Goal: Task Accomplishment & Management: Use online tool/utility

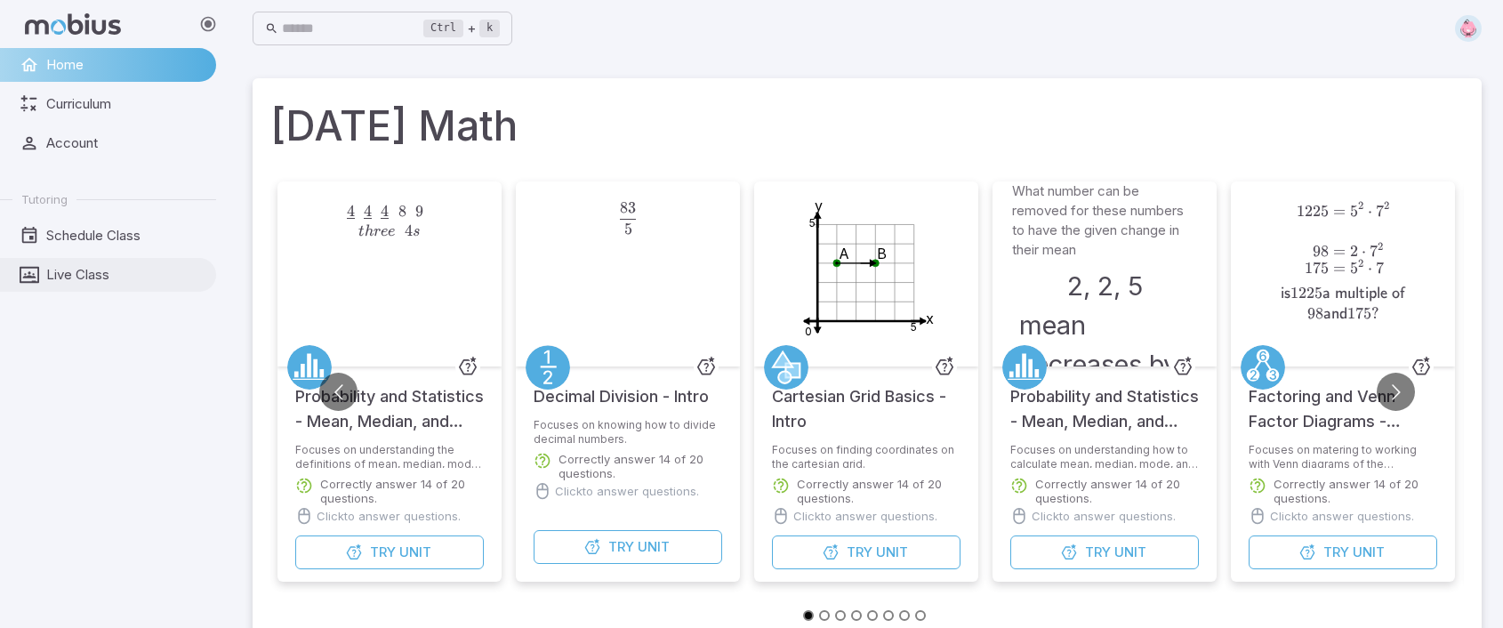
click at [96, 275] on span "Live Class" at bounding box center [124, 275] width 157 height 20
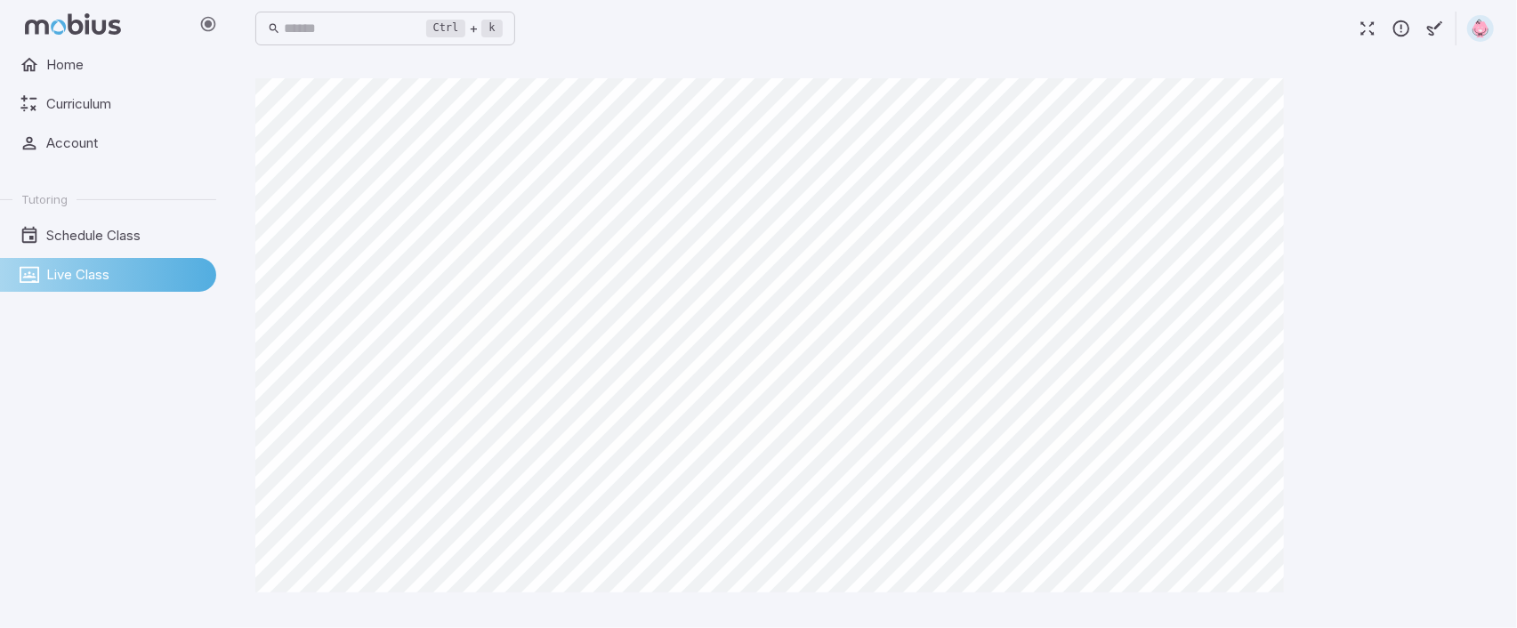
click at [1329, 401] on div "Canvas actions 100 % Exit zen mode" at bounding box center [874, 342] width 1238 height 528
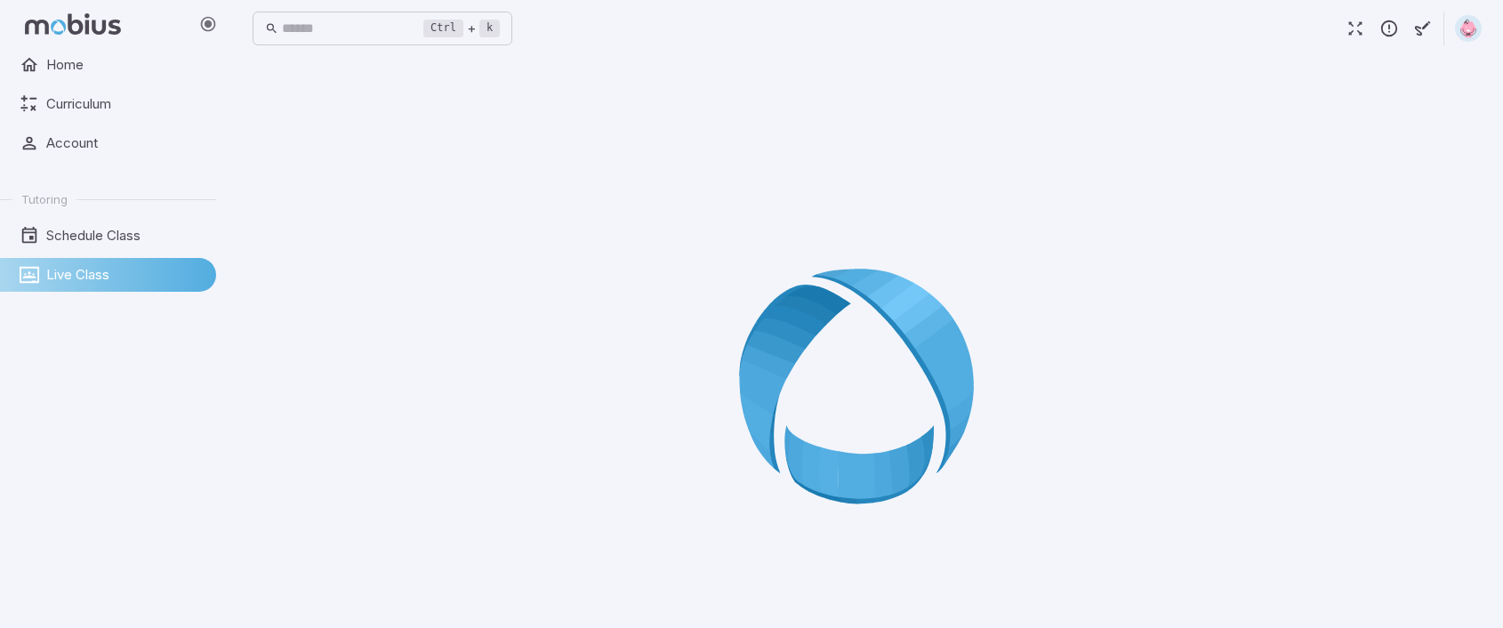
click at [686, 349] on div at bounding box center [867, 392] width 1229 height 628
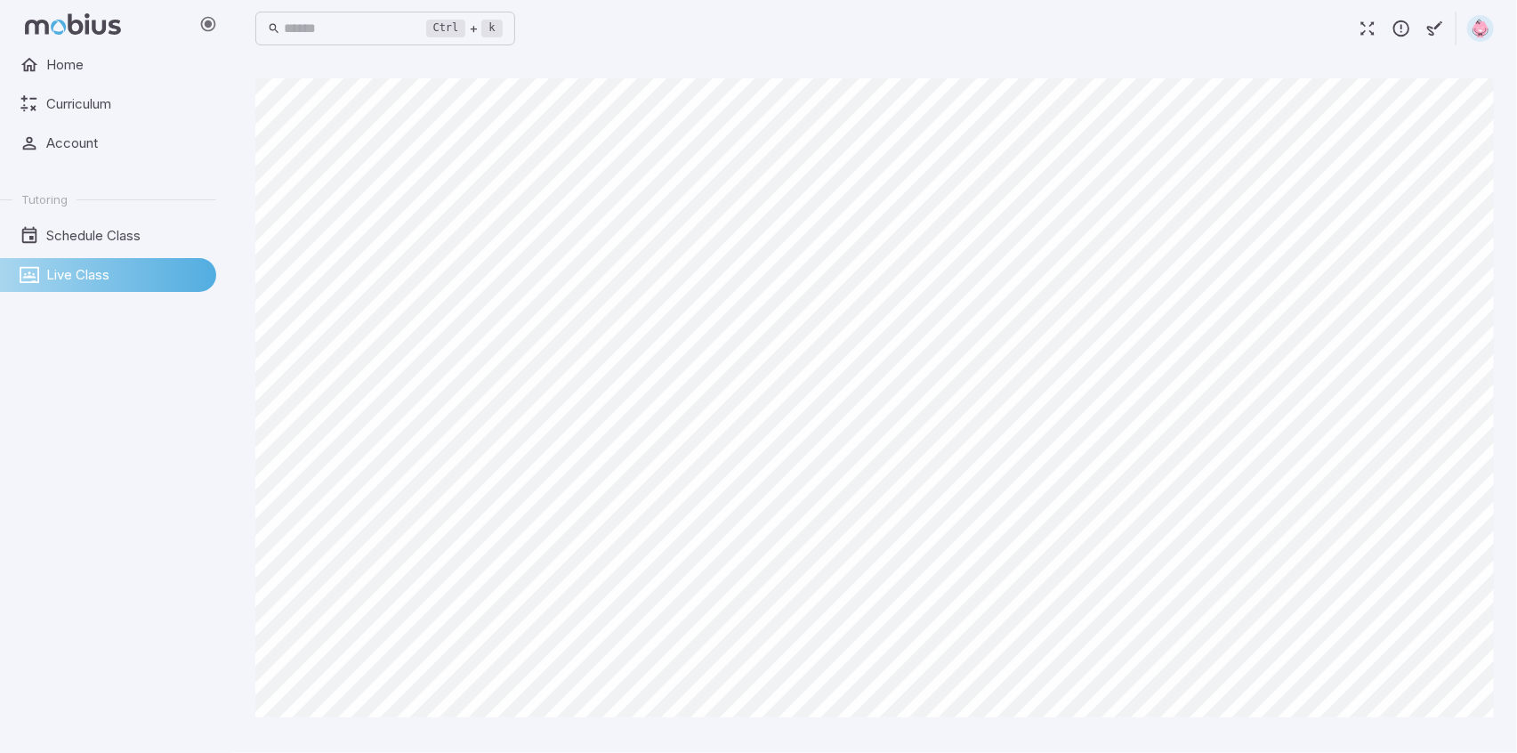
click at [1483, 31] on img at bounding box center [1480, 28] width 27 height 27
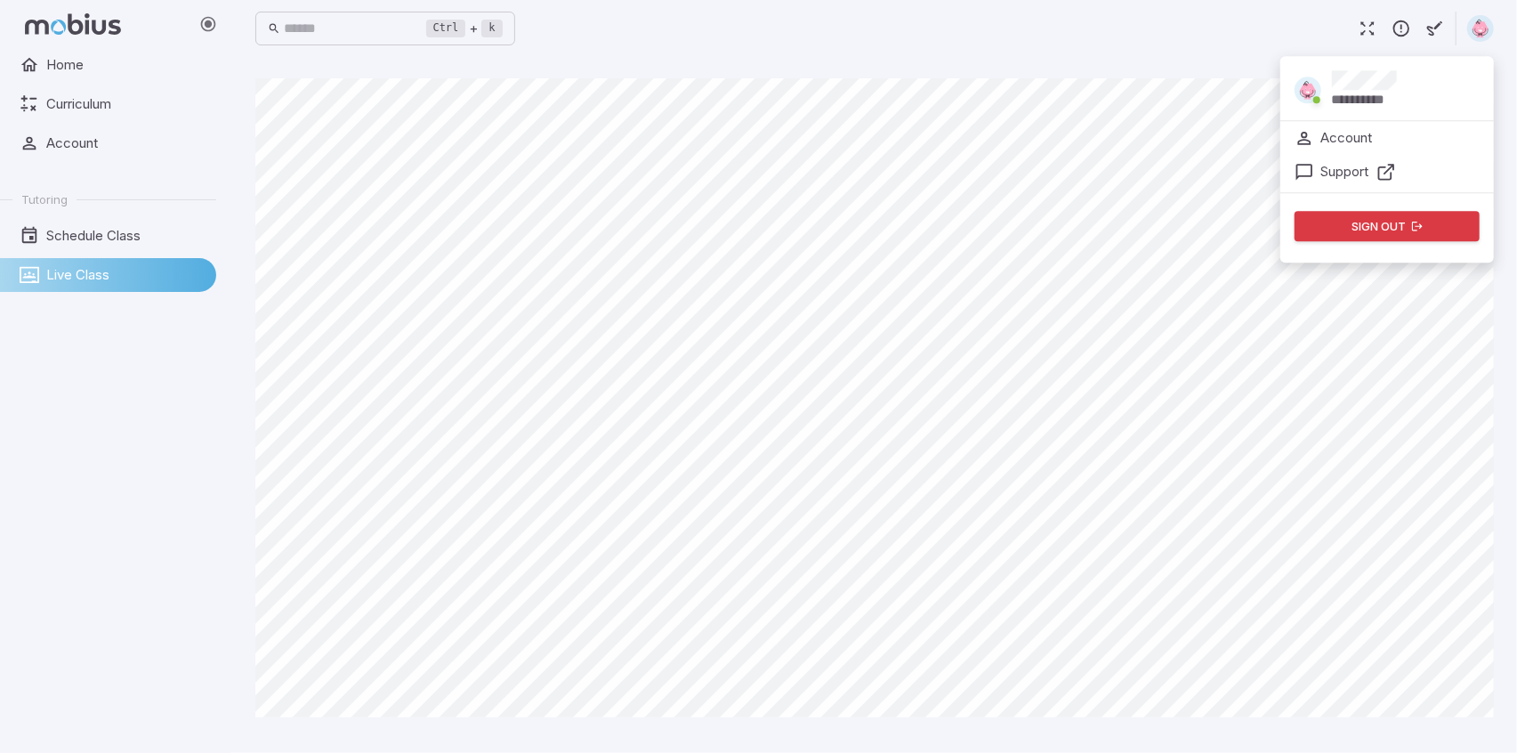
click at [1394, 230] on button "Sign out" at bounding box center [1386, 226] width 185 height 30
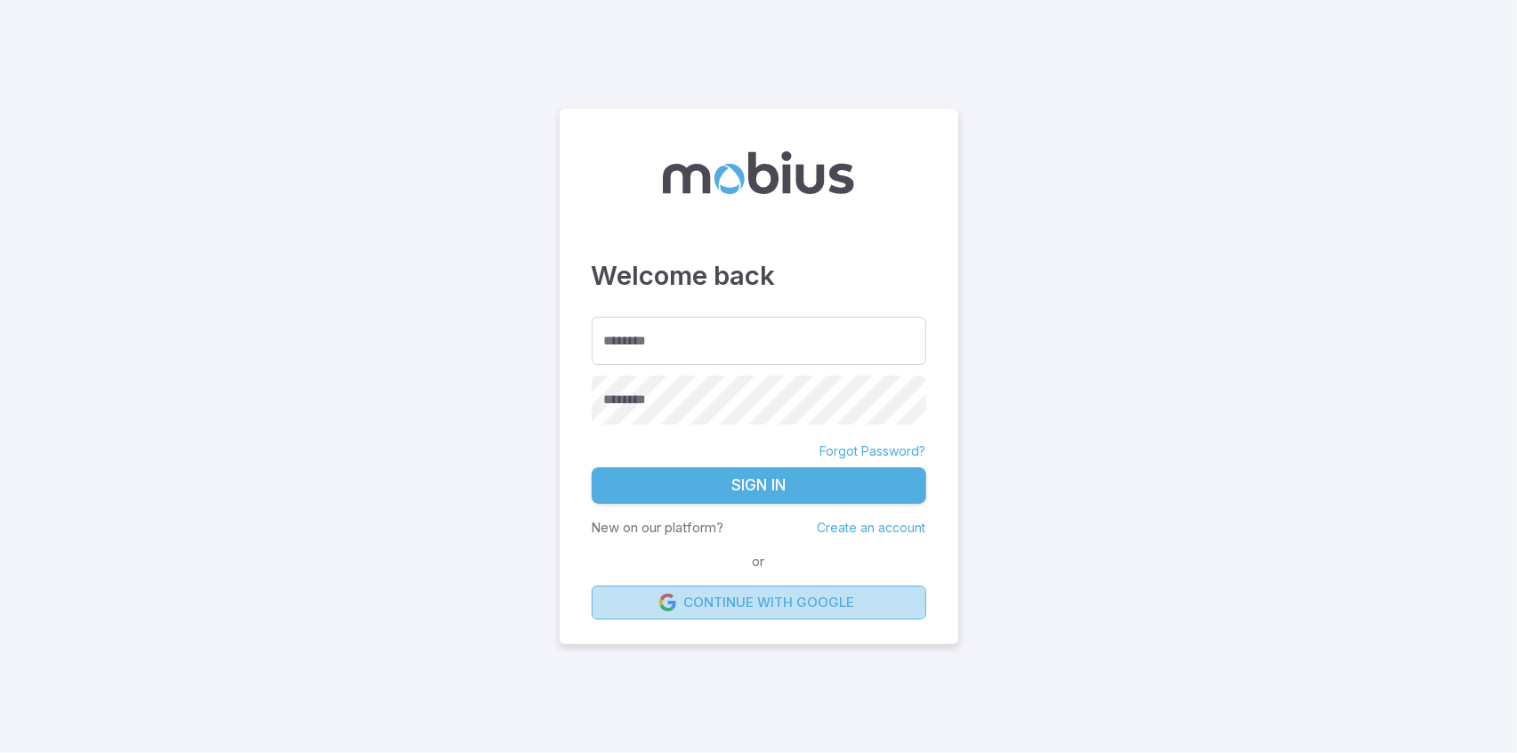
click at [782, 603] on link "Continue with Google" at bounding box center [759, 602] width 334 height 34
